Goal: Transaction & Acquisition: Book appointment/travel/reservation

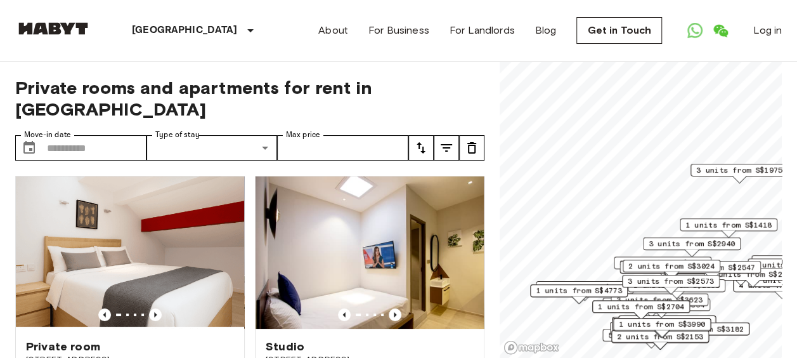
scroll to position [634, 0]
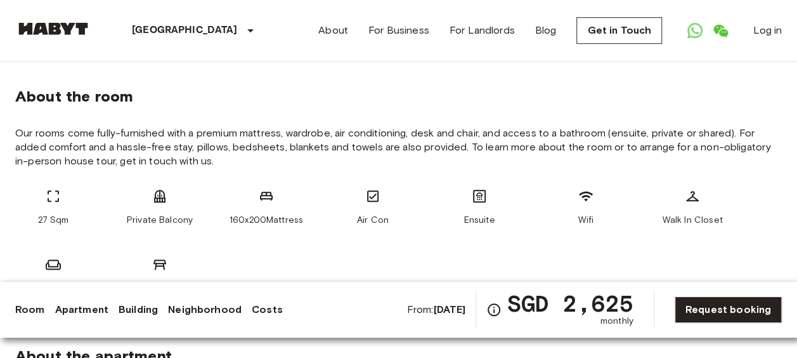
scroll to position [507, 0]
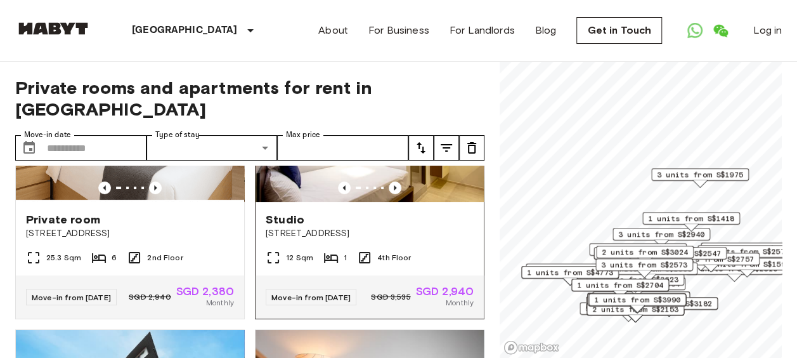
scroll to position [63, 0]
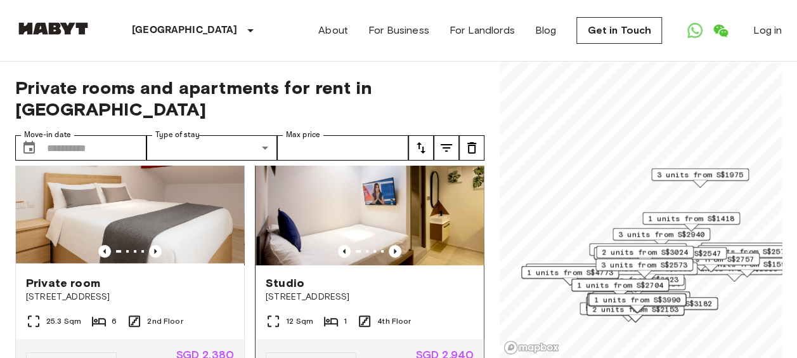
drag, startPoint x: 372, startPoint y: 219, endPoint x: 367, endPoint y: 209, distance: 10.5
click at [370, 218] on img at bounding box center [370, 189] width 228 height 152
click at [385, 202] on img at bounding box center [370, 189] width 228 height 152
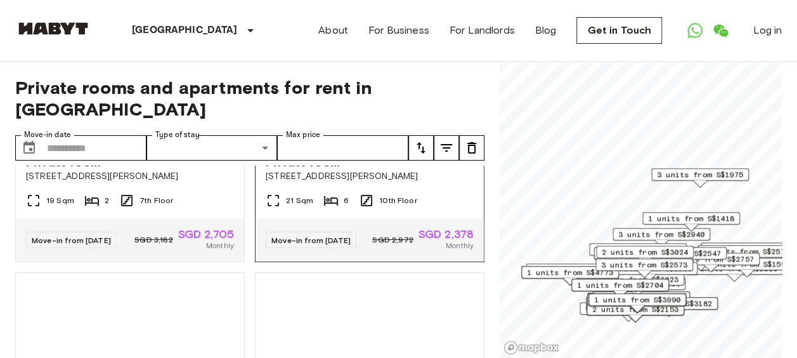
scroll to position [1522, 0]
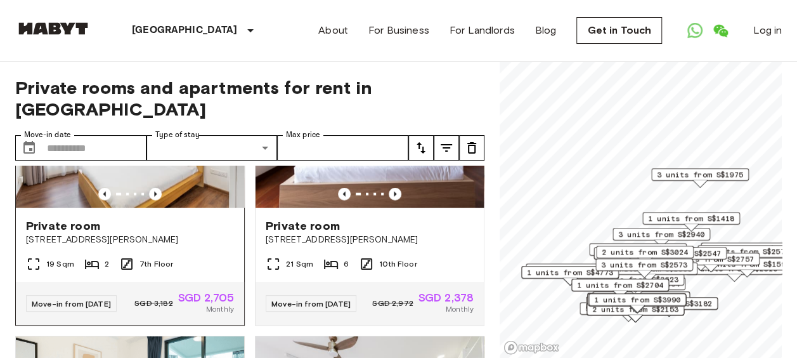
click at [197, 199] on img at bounding box center [130, 132] width 228 height 152
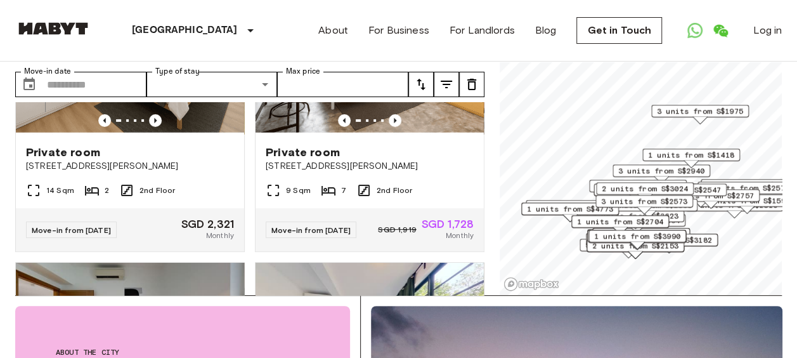
scroll to position [2156, 0]
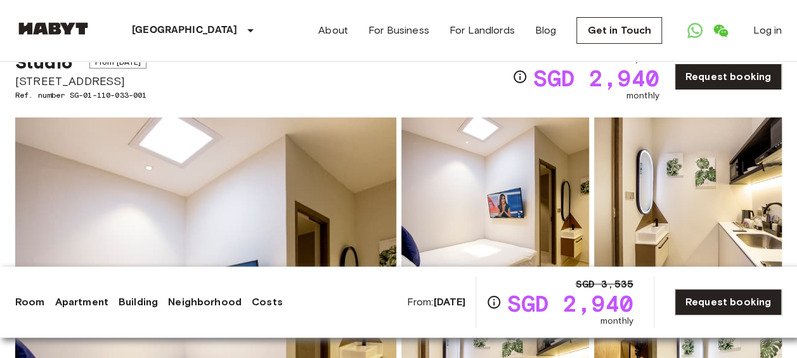
scroll to position [127, 0]
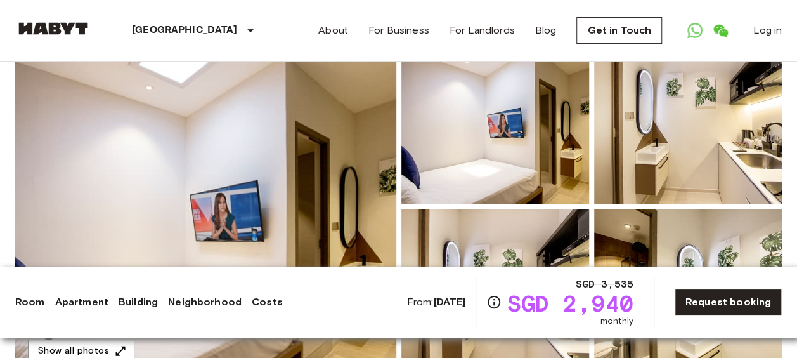
click at [292, 140] on img at bounding box center [205, 205] width 381 height 337
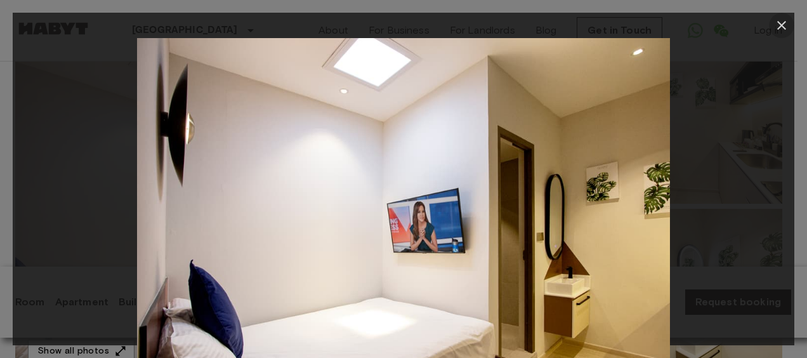
click at [782, 23] on icon "button" at bounding box center [781, 25] width 15 height 15
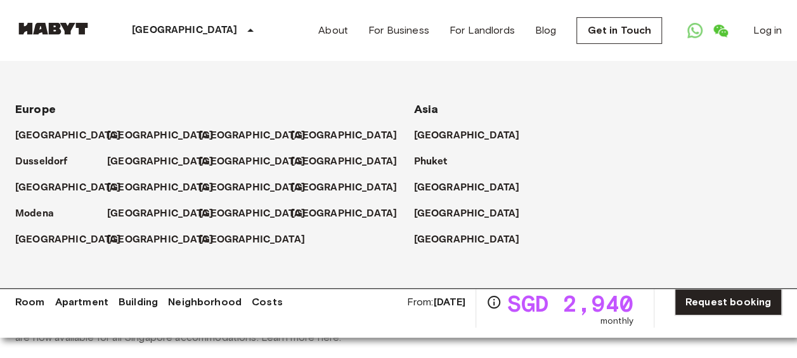
scroll to position [317, 0]
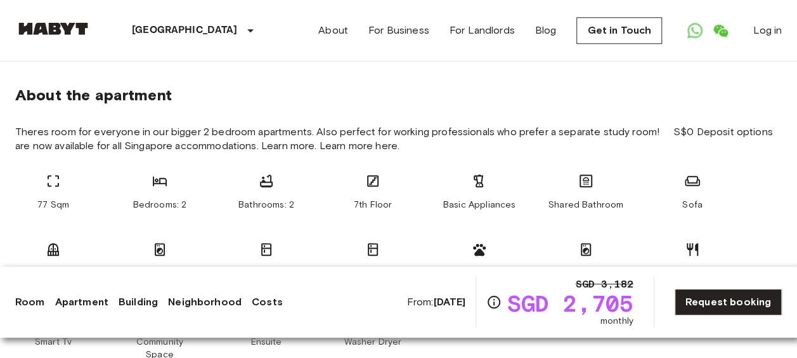
scroll to position [697, 0]
